Goal: Transaction & Acquisition: Purchase product/service

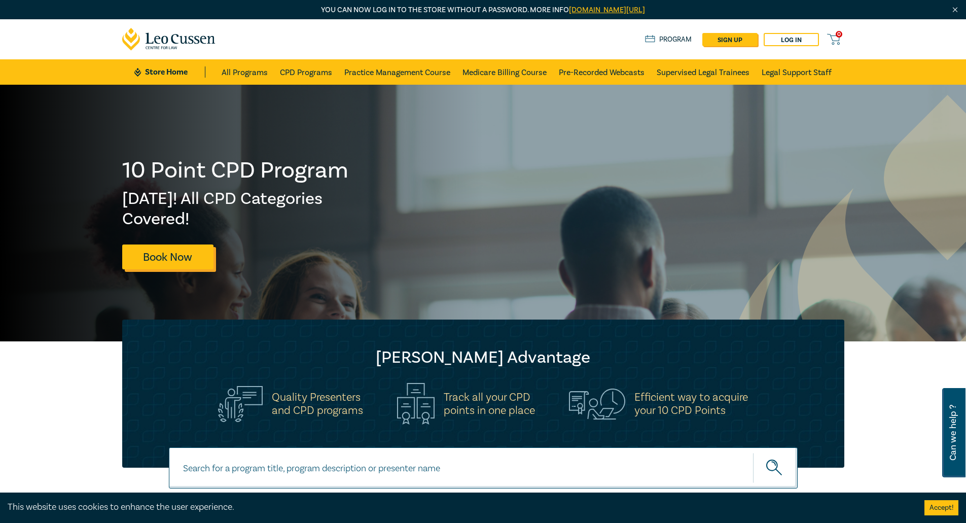
click at [163, 263] on link "Book Now" at bounding box center [167, 256] width 91 height 25
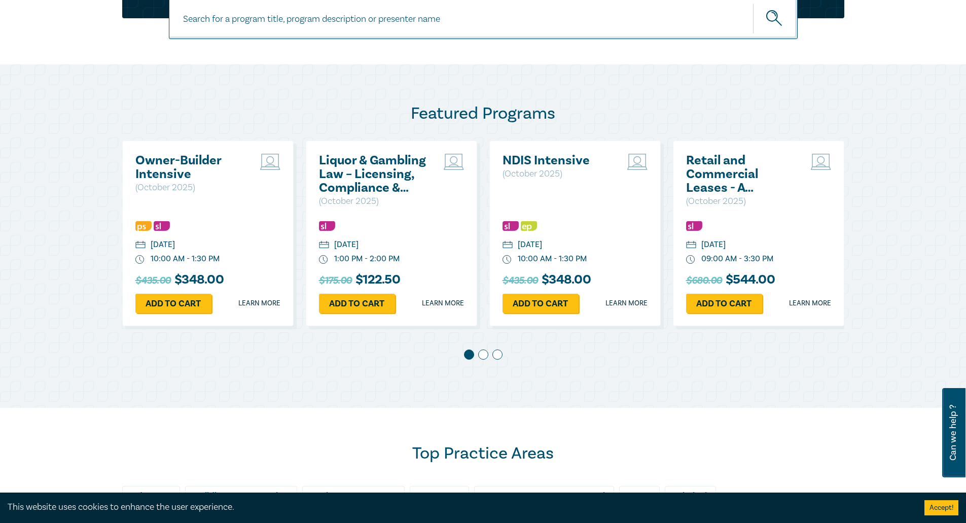
scroll to position [456, 0]
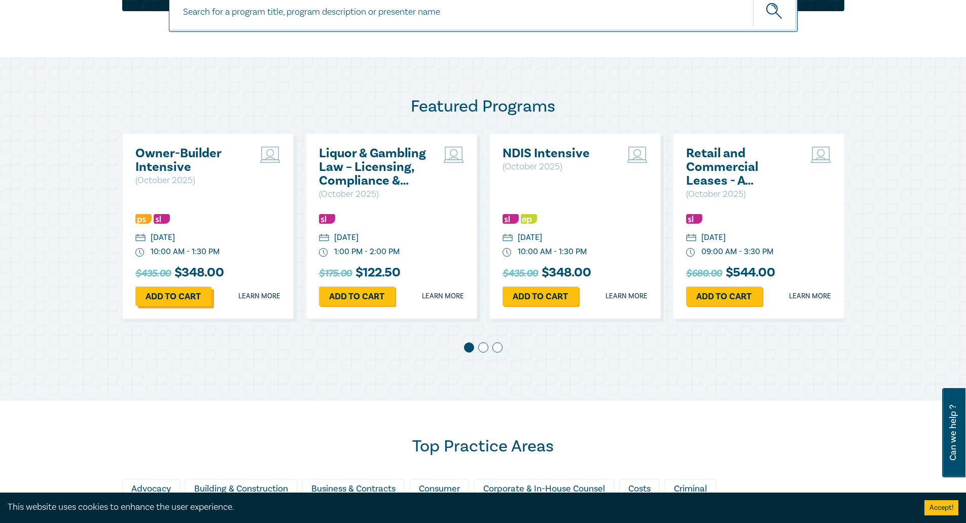
click at [166, 294] on link "Add to cart" at bounding box center [173, 295] width 76 height 19
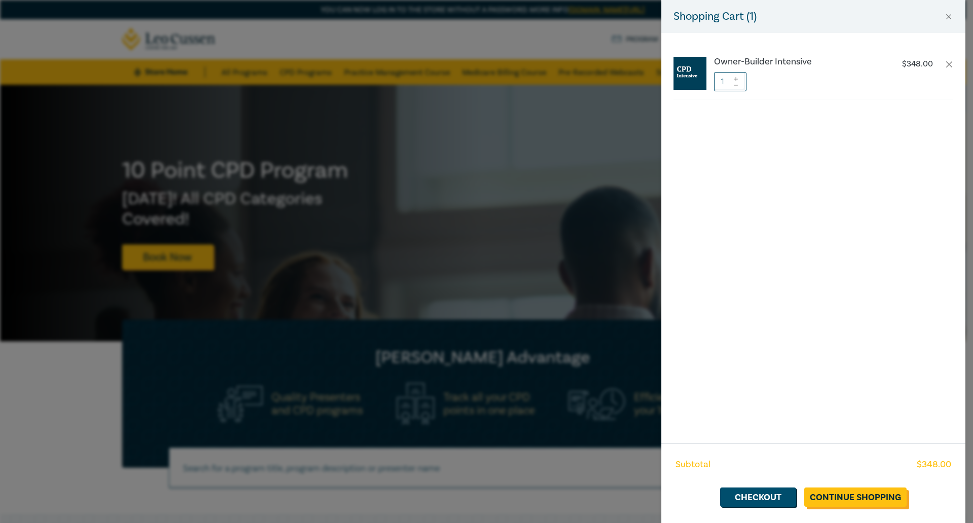
click at [848, 496] on link "Continue Shopping" at bounding box center [856, 496] width 102 height 19
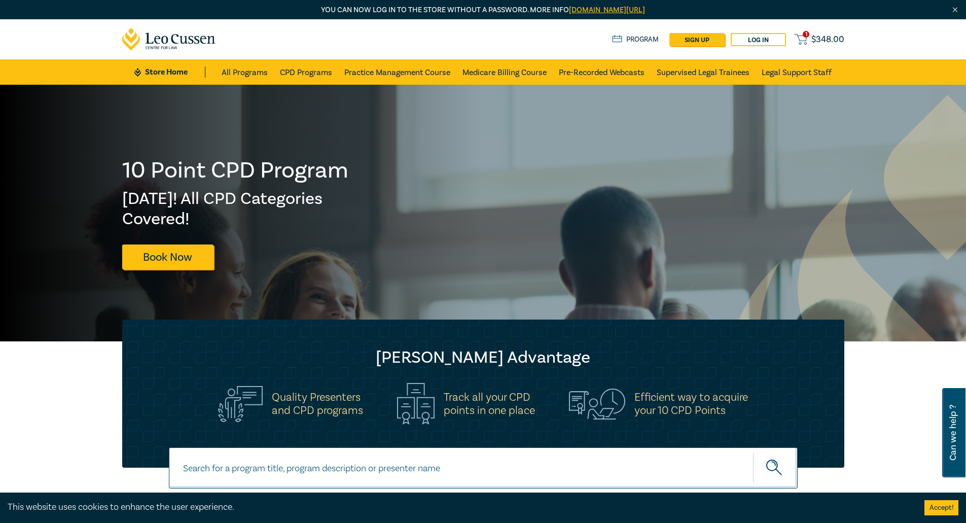
click at [816, 35] on span "$ 348.00" at bounding box center [827, 39] width 33 height 11
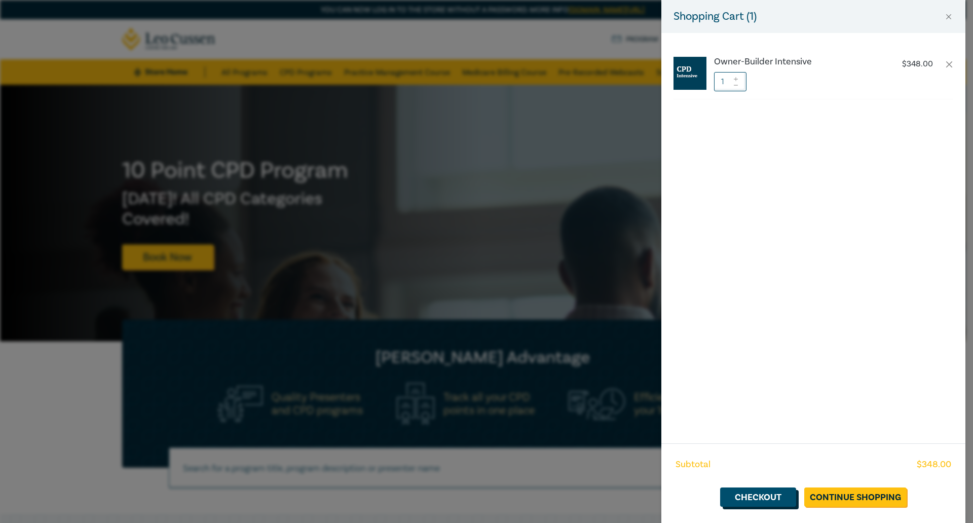
click at [774, 495] on link "Checkout" at bounding box center [758, 496] width 76 height 19
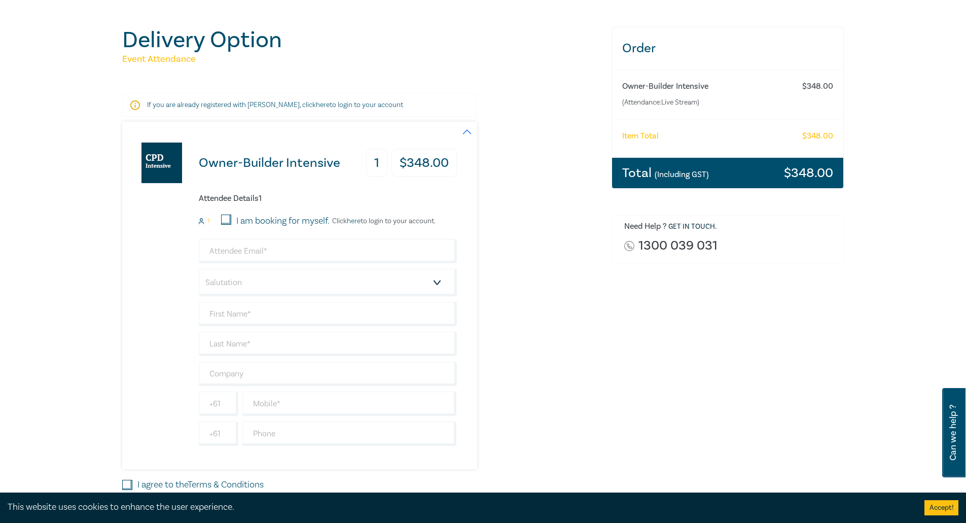
scroll to position [152, 0]
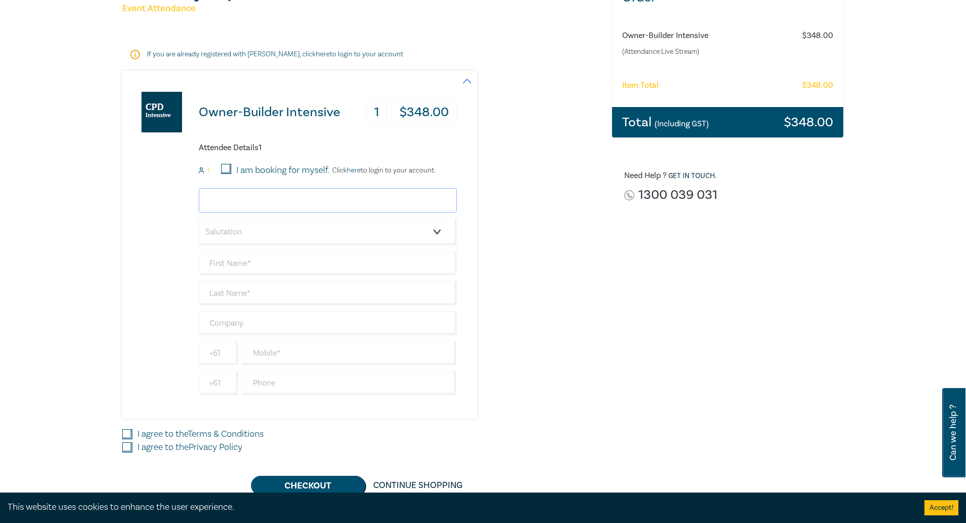
click at [283, 203] on input "email" at bounding box center [328, 200] width 258 height 24
drag, startPoint x: 326, startPoint y: 195, endPoint x: 339, endPoint y: 202, distance: 14.7
click at [326, 195] on input "[PERSON_NAME][EMAIL_ADDRESS]" at bounding box center [328, 200] width 258 height 24
type input "[PERSON_NAME][EMAIL_ADDRESS][DOMAIN_NAME]"
click at [311, 233] on select "Salutation Mr. Mrs. Ms. Miss Dr. Prof. Other" at bounding box center [328, 231] width 258 height 27
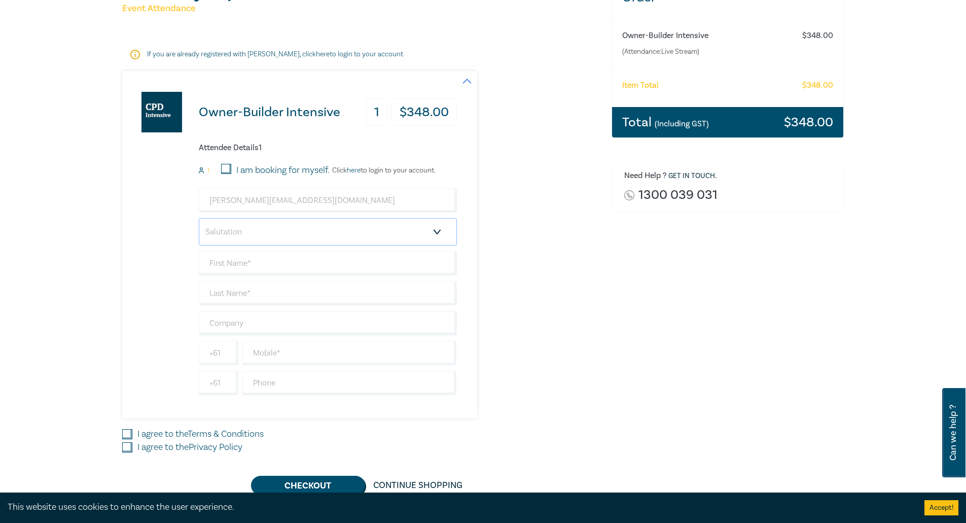
select select "Mr."
click at [199, 218] on select "Salutation Mr. Mrs. Ms. Miss Dr. Prof. Other" at bounding box center [328, 231] width 258 height 27
click at [302, 267] on input "text" at bounding box center [328, 263] width 258 height 24
type input "[PERSON_NAME]"
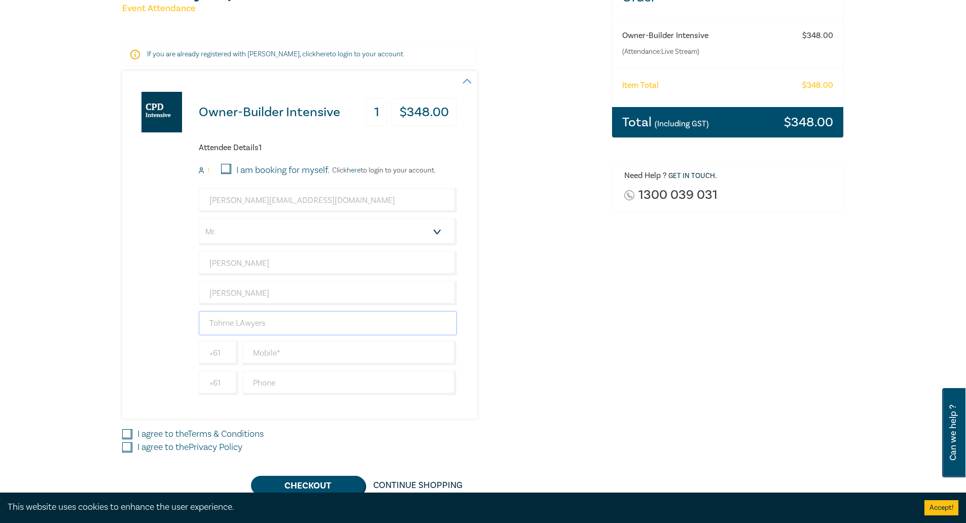
click at [245, 324] on input "Tohme LAwyers" at bounding box center [328, 323] width 258 height 24
type input "Tohme Lawyers"
click at [324, 354] on input "text" at bounding box center [349, 353] width 214 height 24
click at [259, 378] on input "text" at bounding box center [349, 383] width 214 height 24
type input "9067 1790"
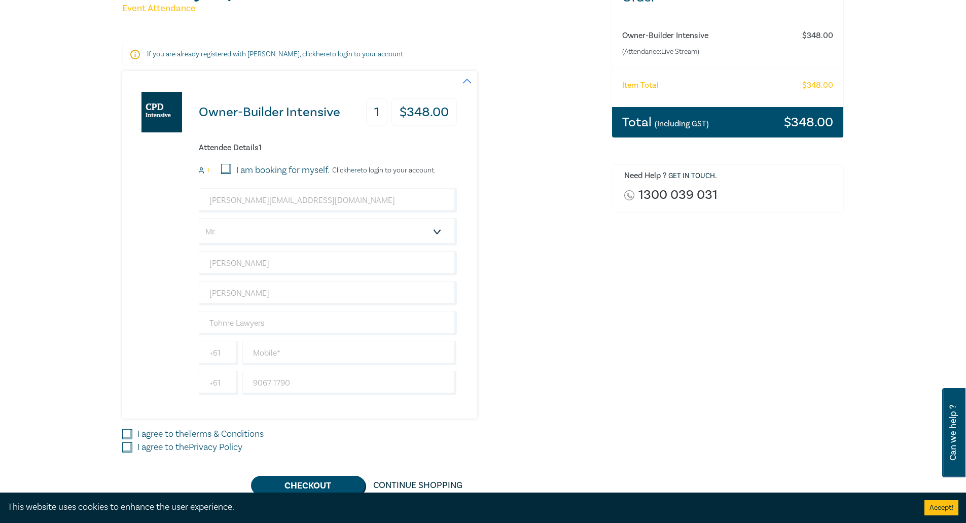
click at [153, 433] on label "I agree to the Terms & Conditions" at bounding box center [200, 433] width 126 height 13
click at [132, 433] on input "I agree to the Terms & Conditions" at bounding box center [127, 434] width 10 height 10
checkbox input "true"
click at [152, 445] on label "I agree to the Privacy Policy" at bounding box center [189, 447] width 105 height 13
click at [132, 445] on input "I agree to the Privacy Policy" at bounding box center [127, 447] width 10 height 10
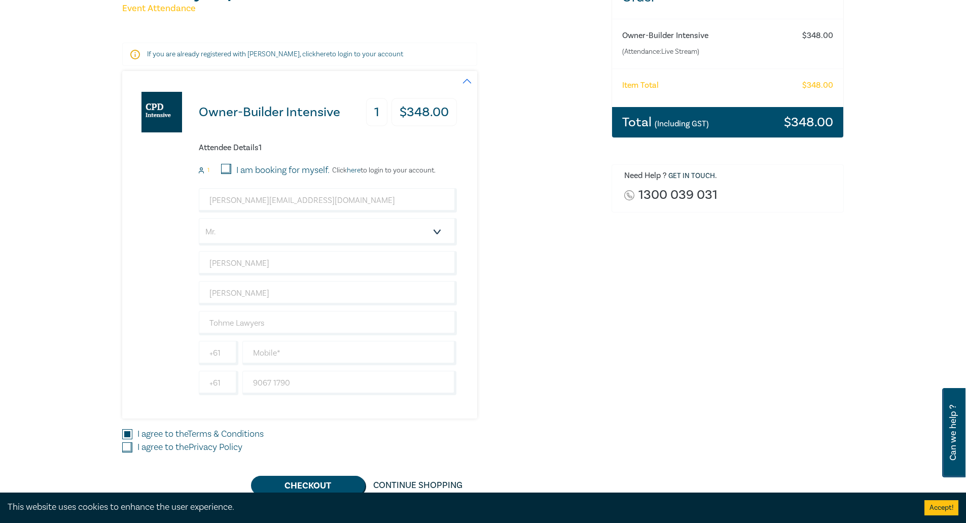
checkbox input "true"
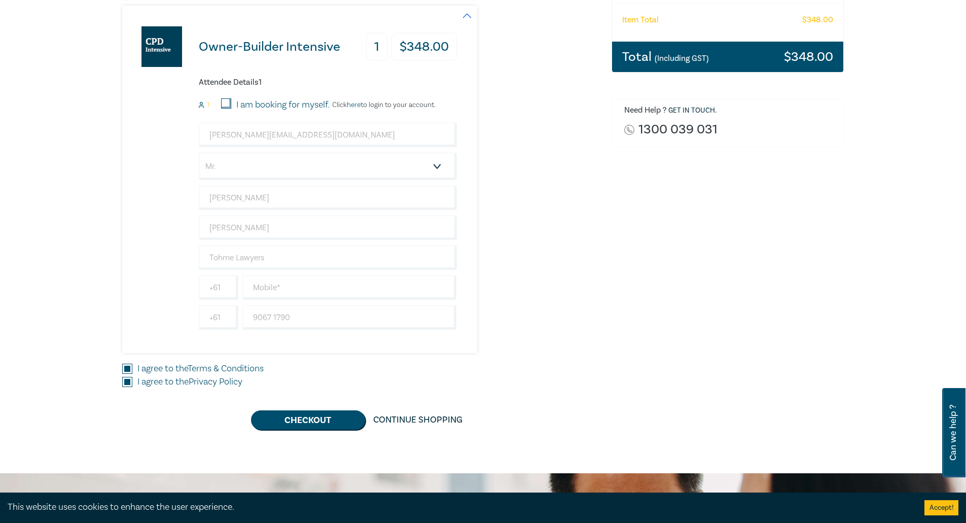
scroll to position [304, 0]
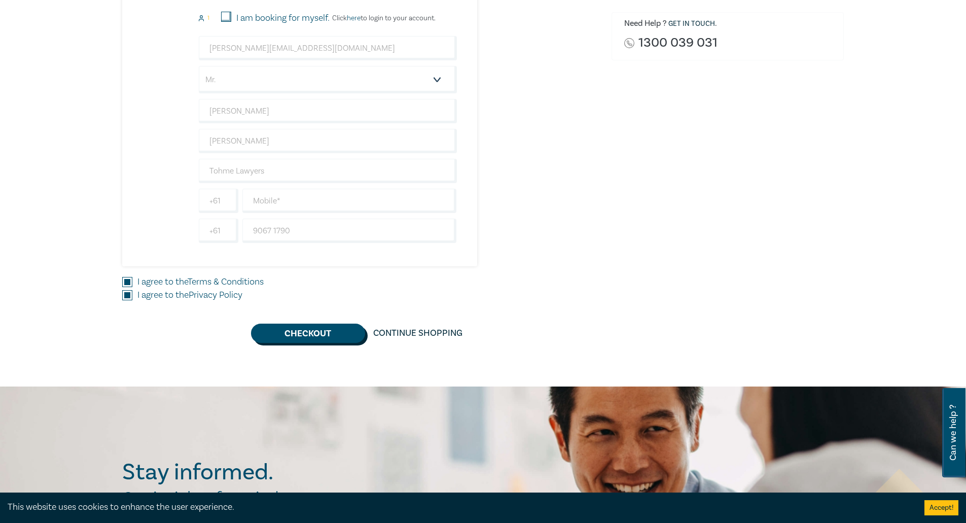
click at [311, 341] on button "Checkout" at bounding box center [308, 332] width 114 height 19
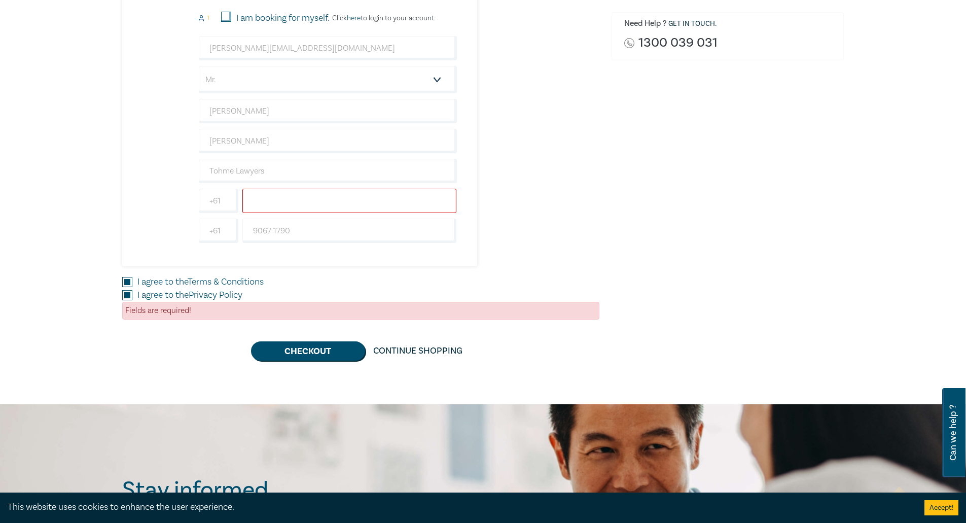
click at [314, 195] on input "text" at bounding box center [349, 201] width 214 height 24
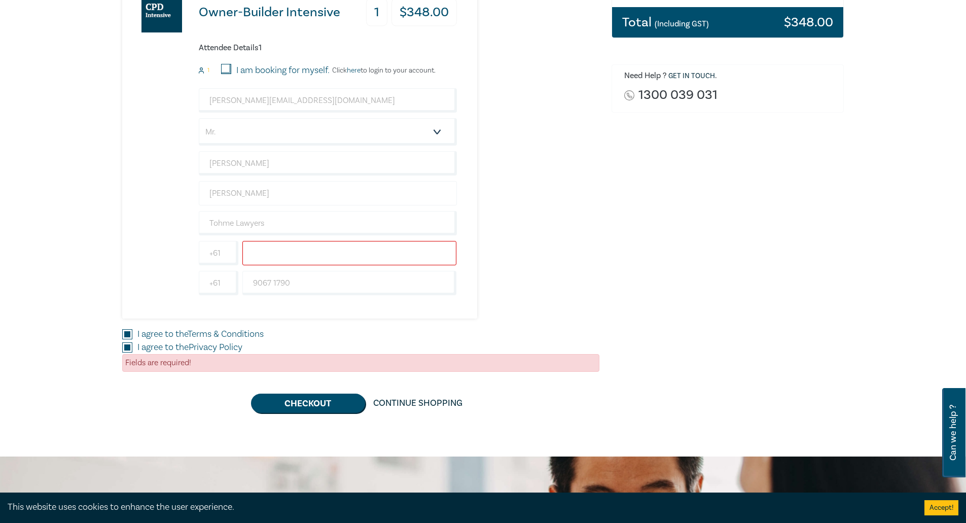
scroll to position [203, 0]
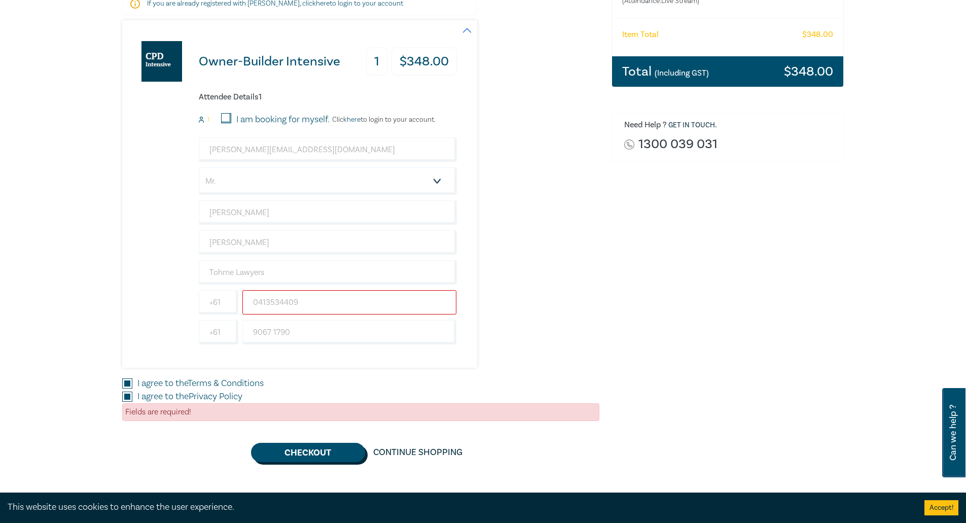
type input "0413534409"
click at [331, 453] on button "Checkout" at bounding box center [308, 452] width 114 height 19
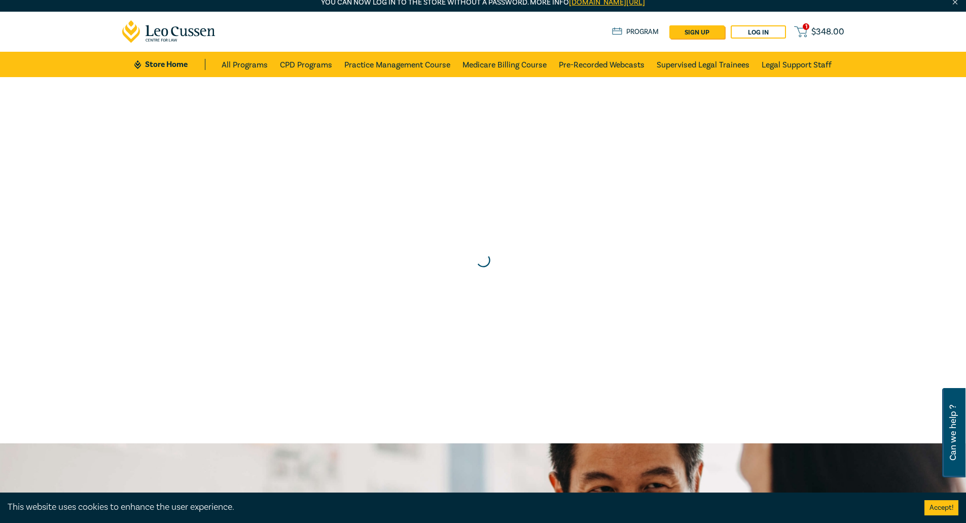
scroll to position [0, 0]
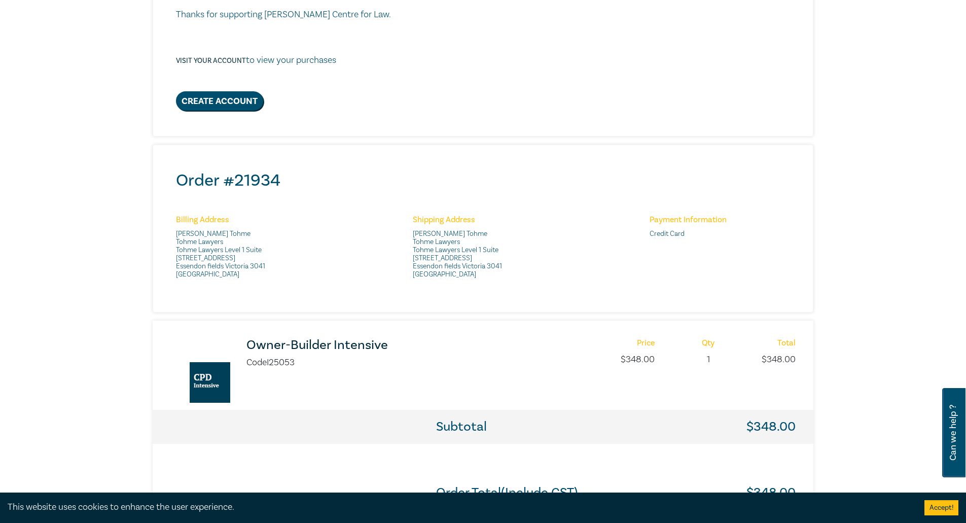
scroll to position [203, 0]
